Goal: Information Seeking & Learning: Learn about a topic

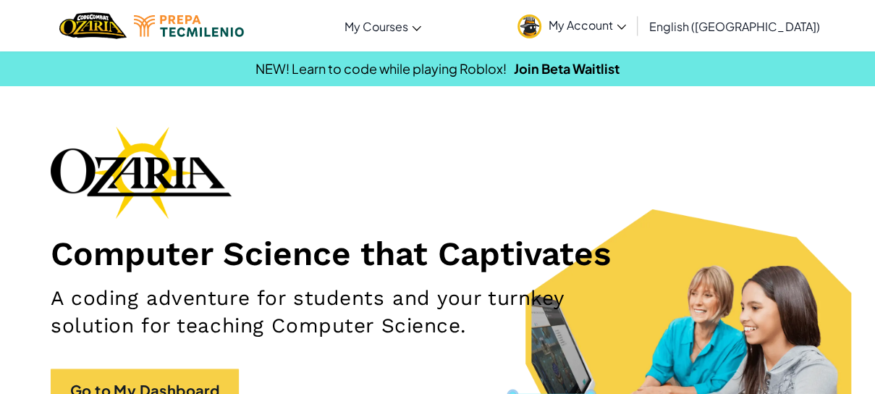
click at [633, 33] on link "My Account" at bounding box center [571, 26] width 123 height 46
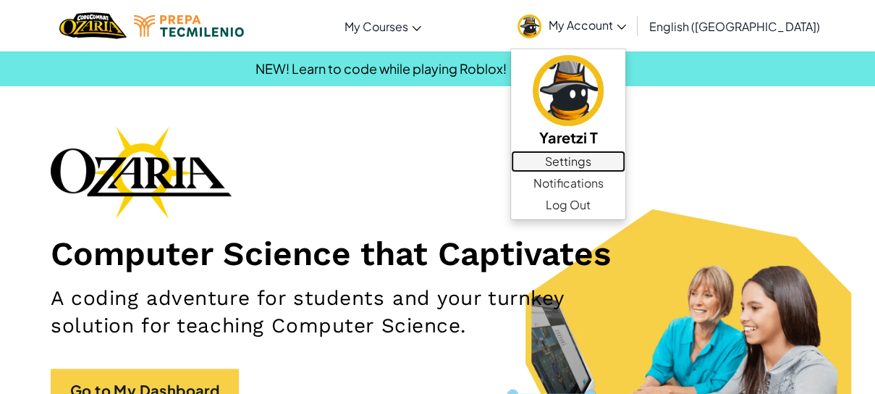
click at [625, 164] on link "Settings" at bounding box center [568, 161] width 114 height 22
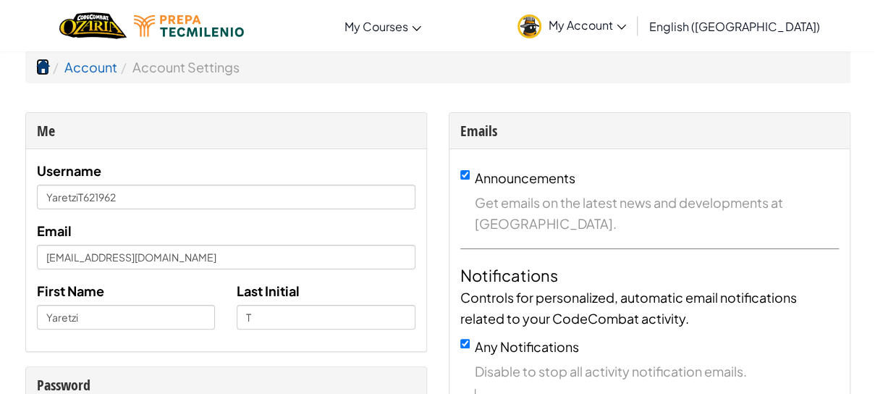
click at [44, 72] on span at bounding box center [42, 66] width 13 height 13
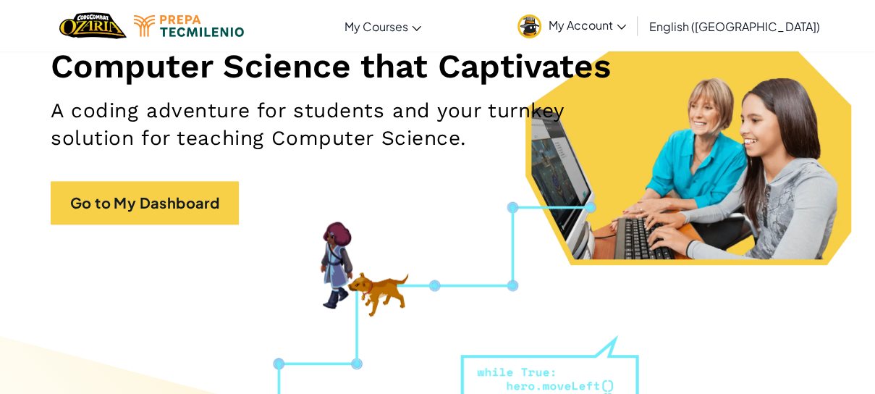
scroll to position [182, 0]
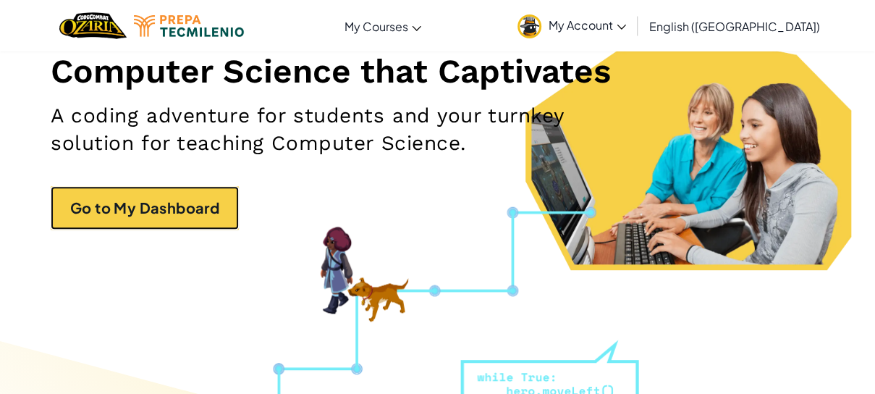
click at [85, 221] on link "Go to My Dashboard" at bounding box center [145, 207] width 188 height 43
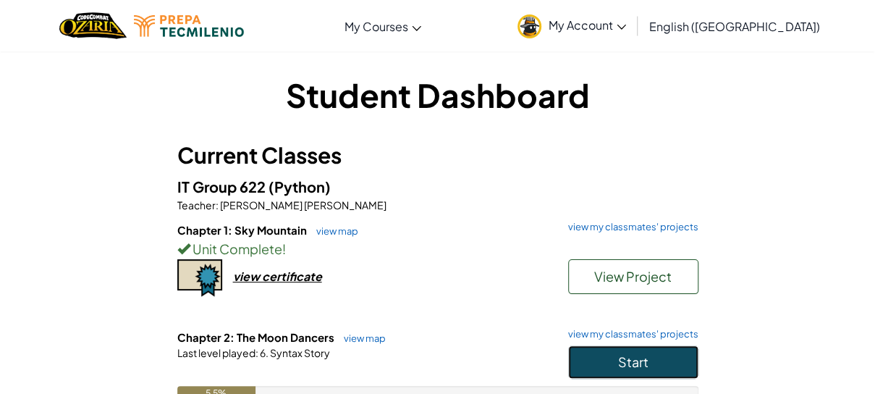
click at [679, 358] on button "Start" at bounding box center [633, 361] width 130 height 33
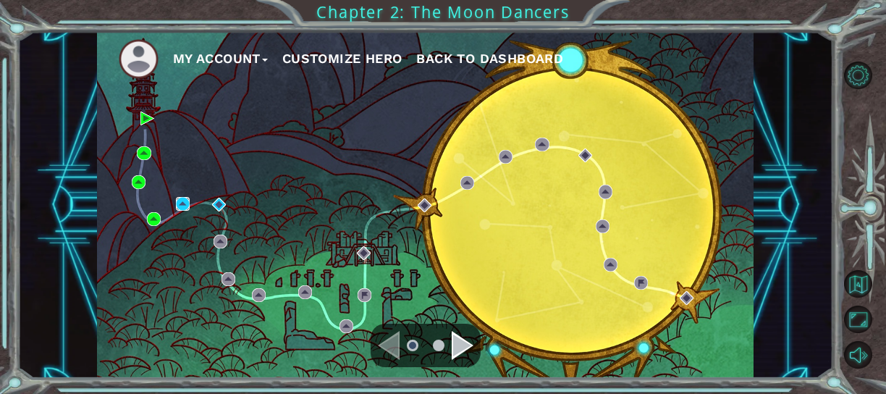
click at [187, 207] on img at bounding box center [183, 204] width 14 height 14
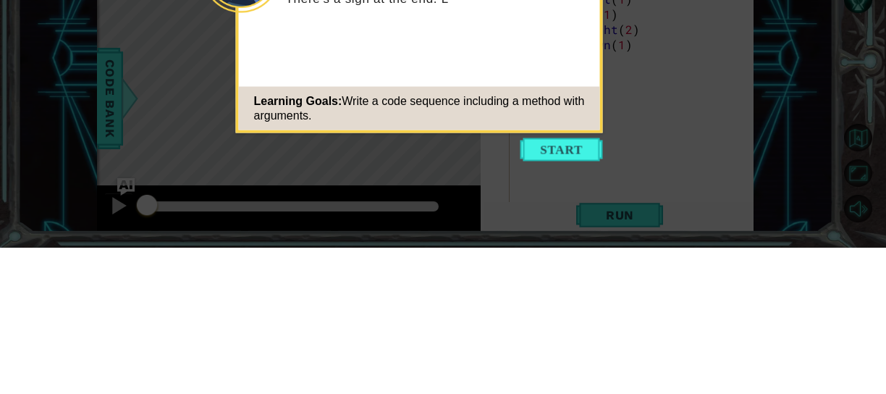
click at [569, 303] on button "Start" at bounding box center [561, 295] width 82 height 23
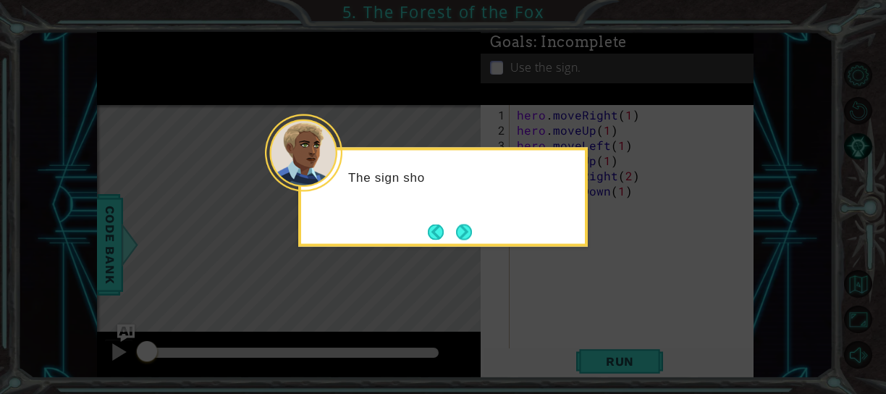
click at [473, 229] on button "Next" at bounding box center [463, 231] width 23 height 23
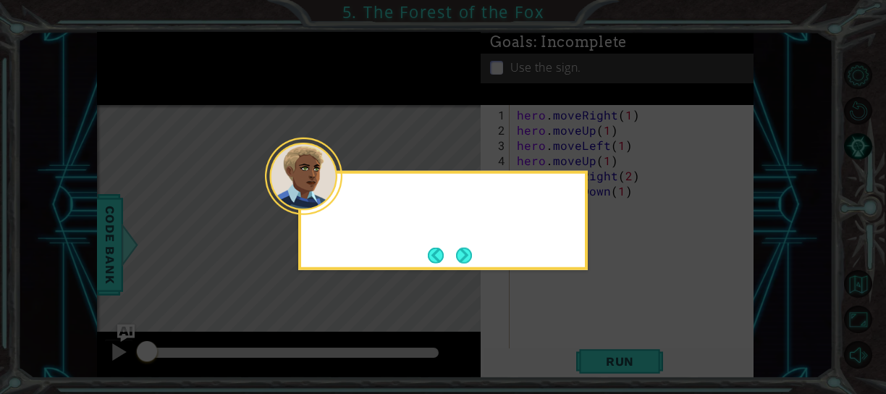
click at [451, 253] on button "Back" at bounding box center [442, 255] width 28 height 16
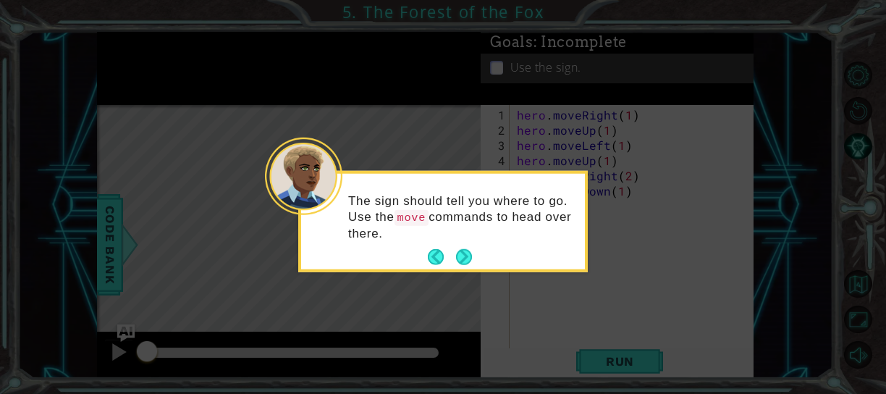
click at [472, 258] on button "Next" at bounding box center [463, 256] width 17 height 17
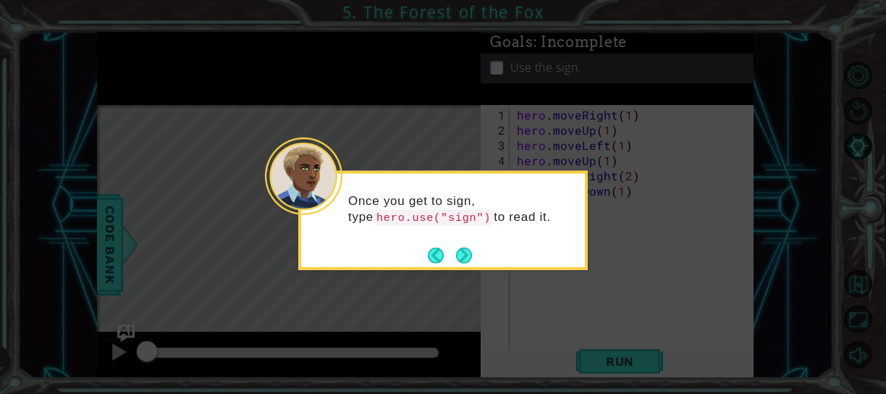
click at [463, 259] on button "Next" at bounding box center [464, 255] width 17 height 17
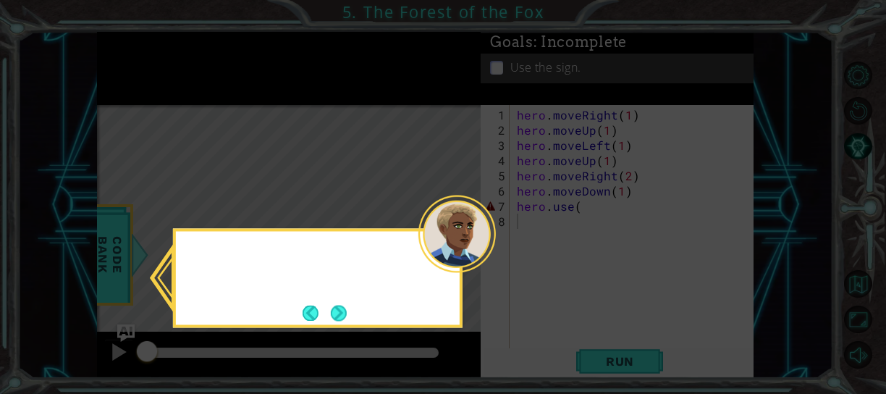
click at [467, 259] on div at bounding box center [456, 233] width 77 height 77
click at [347, 312] on button "Next" at bounding box center [338, 313] width 17 height 17
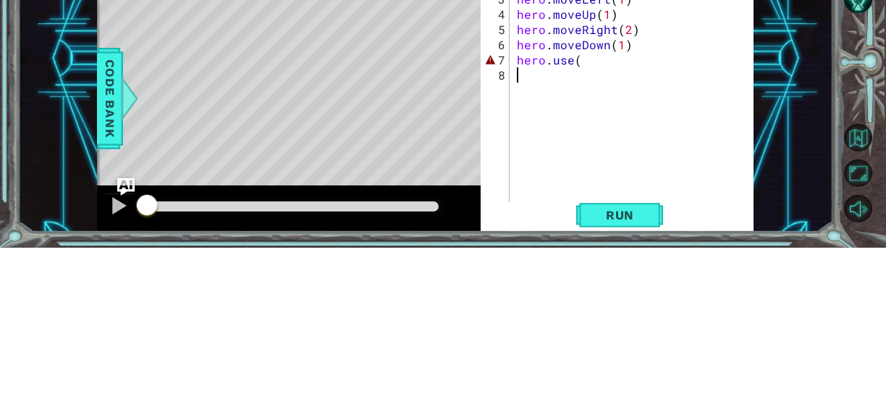
click at [597, 207] on div "hero . moveRight ( 1 ) hero . moveUp ( 1 ) hero . moveLeft ( 1 ) hero . moveUp …" at bounding box center [636, 244] width 244 height 274
type textarea "hero.use("sign")"
click at [810, 241] on div "1 ההההההההההההההההההההההההההההההההההההההההההההההההההההההההההההההההההההההההההההה…" at bounding box center [424, 205] width 815 height 347
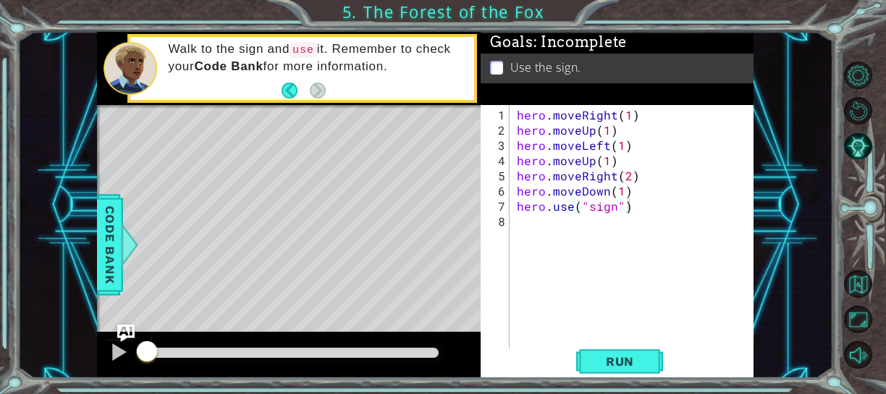
click at [614, 369] on button "Run" at bounding box center [619, 361] width 87 height 27
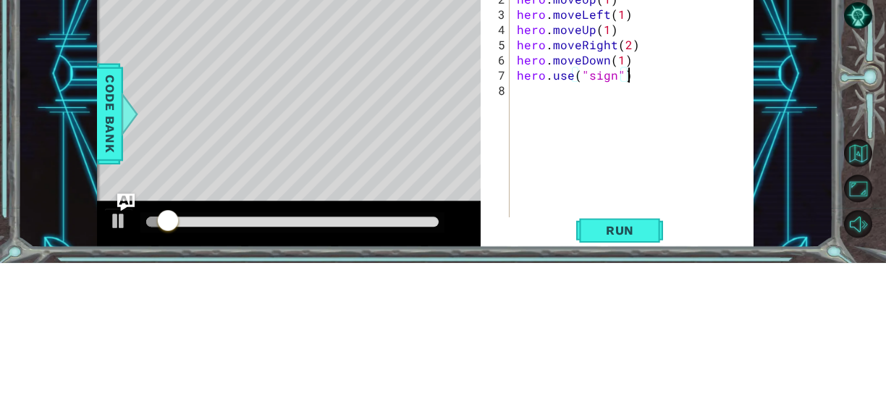
click at [32, 207] on div "1 ההההההההההההההההההההההההההההההההההההההההההההההההההההההההההההההההההההההההההההה…" at bounding box center [424, 205] width 815 height 347
